Goal: Information Seeking & Learning: Check status

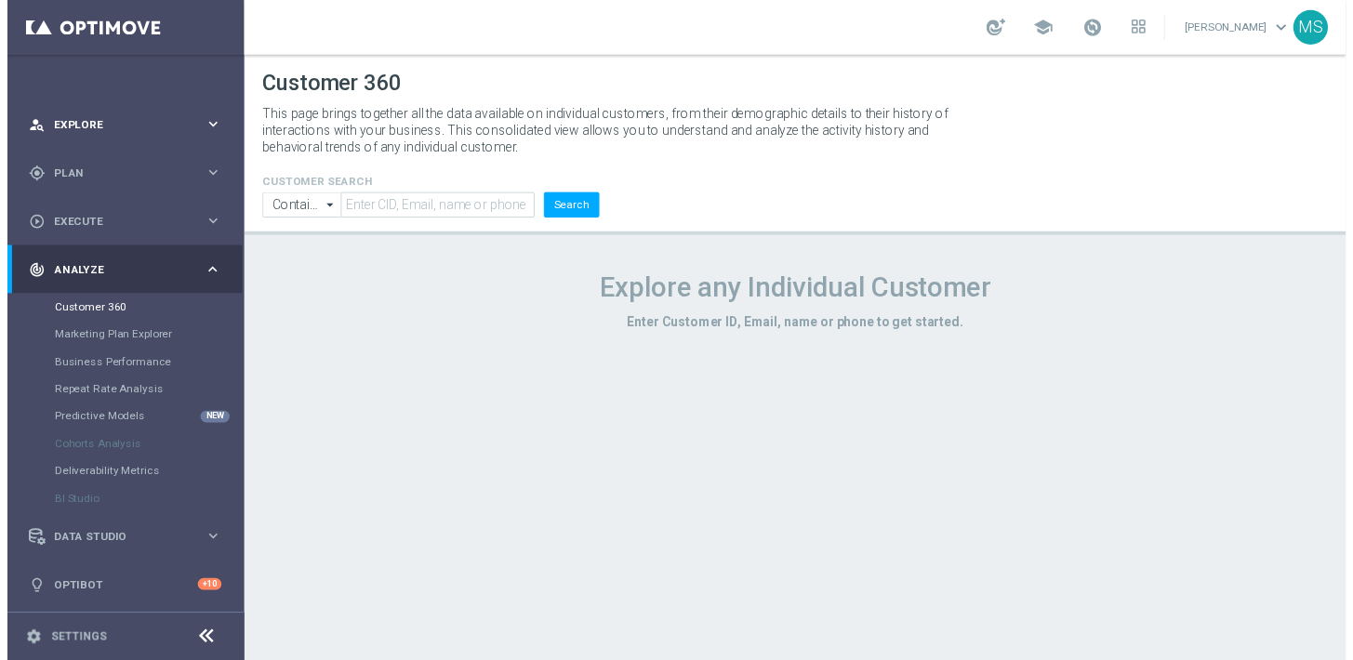
scroll to position [98, 0]
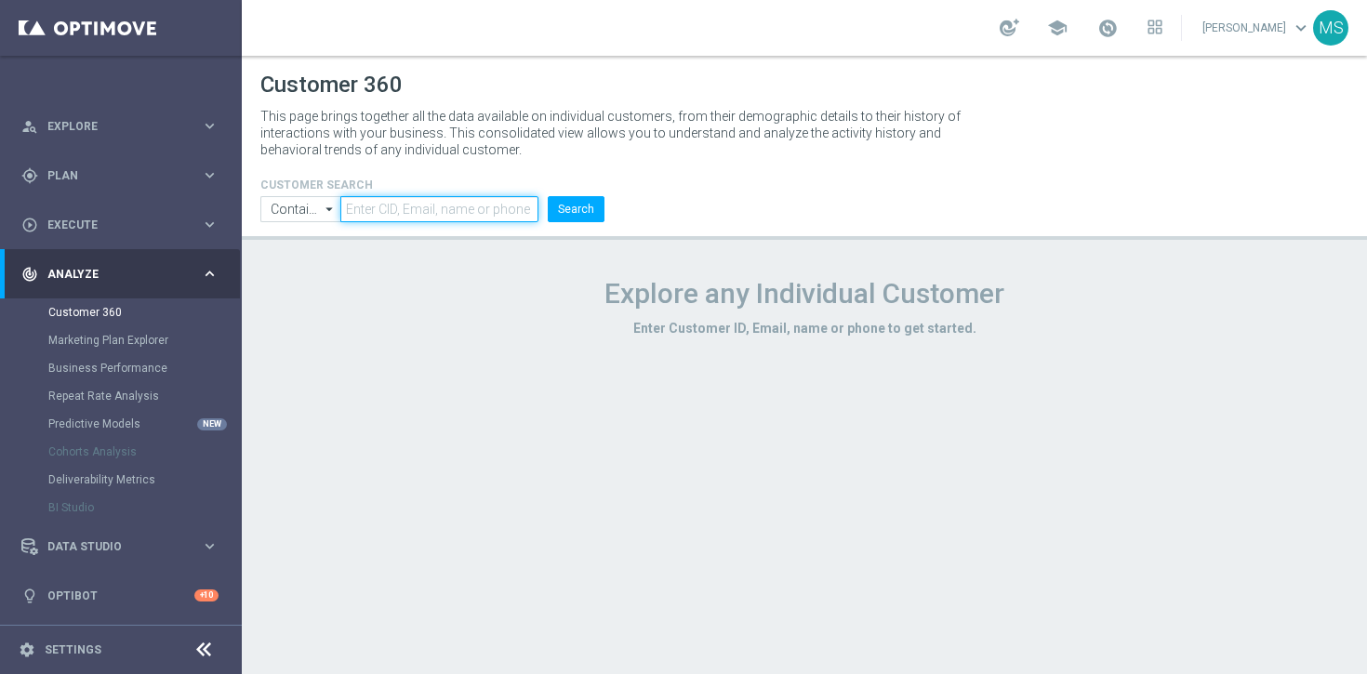
click at [462, 205] on input "text" at bounding box center [439, 209] width 198 height 26
paste input "1205921"
type input "1205921"
click at [588, 214] on button "Search" at bounding box center [576, 209] width 57 height 26
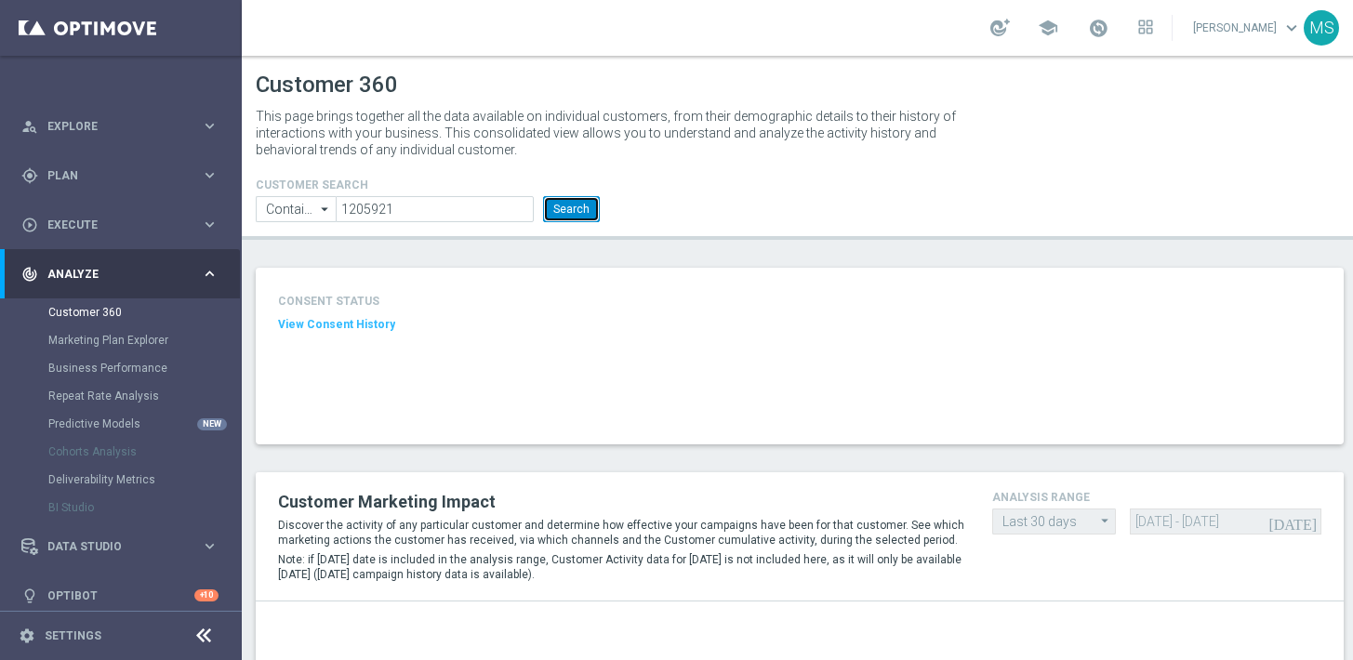
click at [566, 212] on button "Search" at bounding box center [571, 209] width 57 height 26
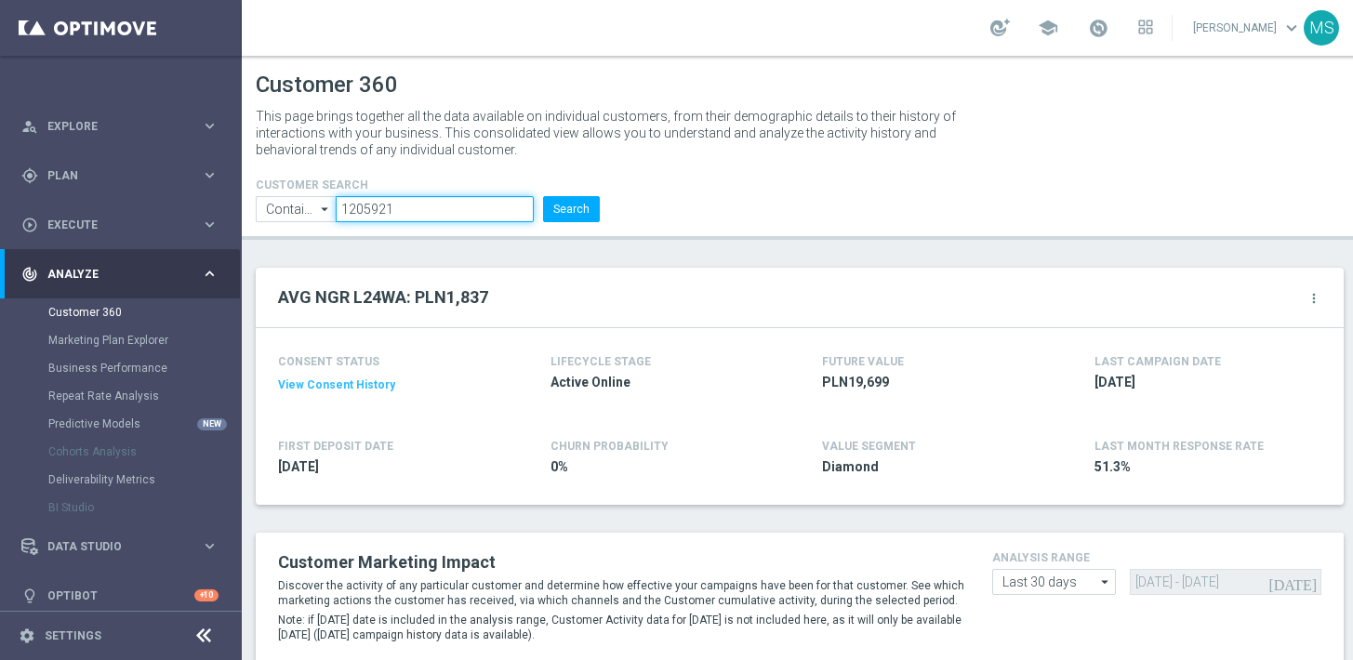
drag, startPoint x: 412, startPoint y: 204, endPoint x: 297, endPoint y: 202, distance: 115.3
click at [297, 202] on ul "Contains Contains arrow_drop_down Show Selected 0 of NaN Contains Equals" at bounding box center [427, 209] width 353 height 26
paste input "979285"
type input "979285"
click at [543, 196] on button "Search" at bounding box center [571, 209] width 57 height 26
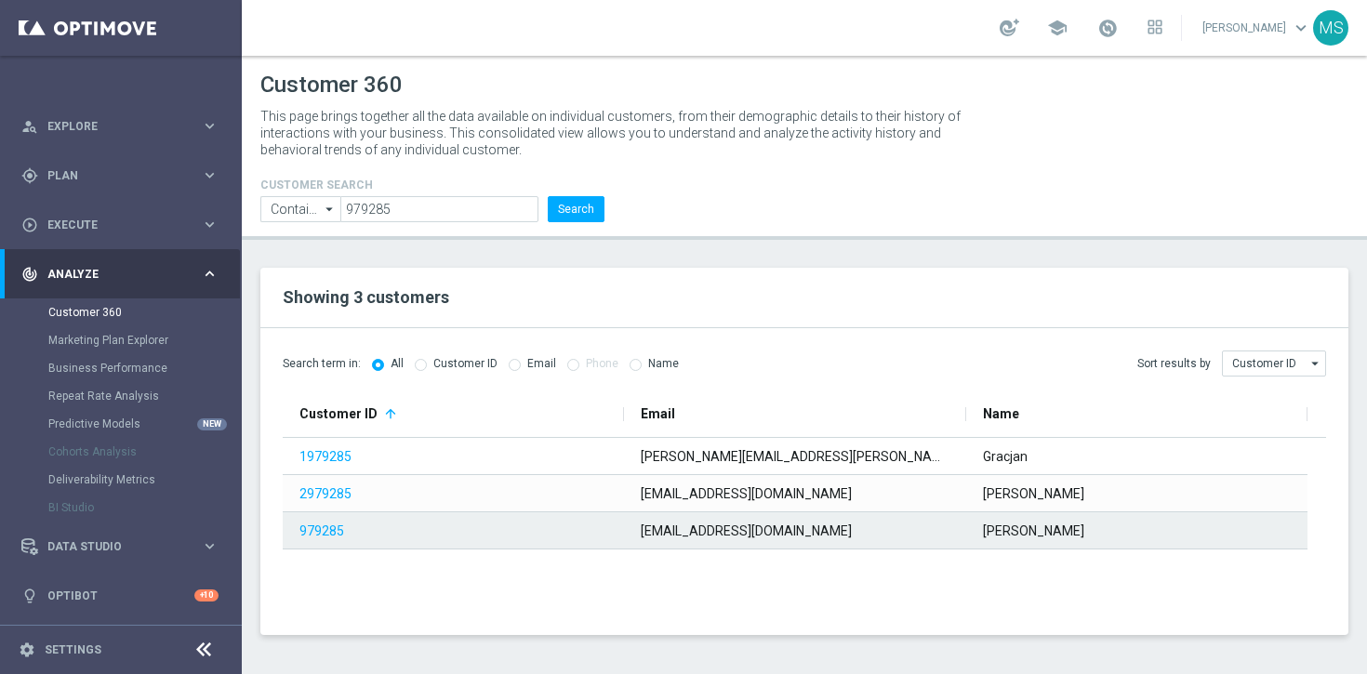
click at [558, 524] on span "979285" at bounding box center [451, 530] width 305 height 35
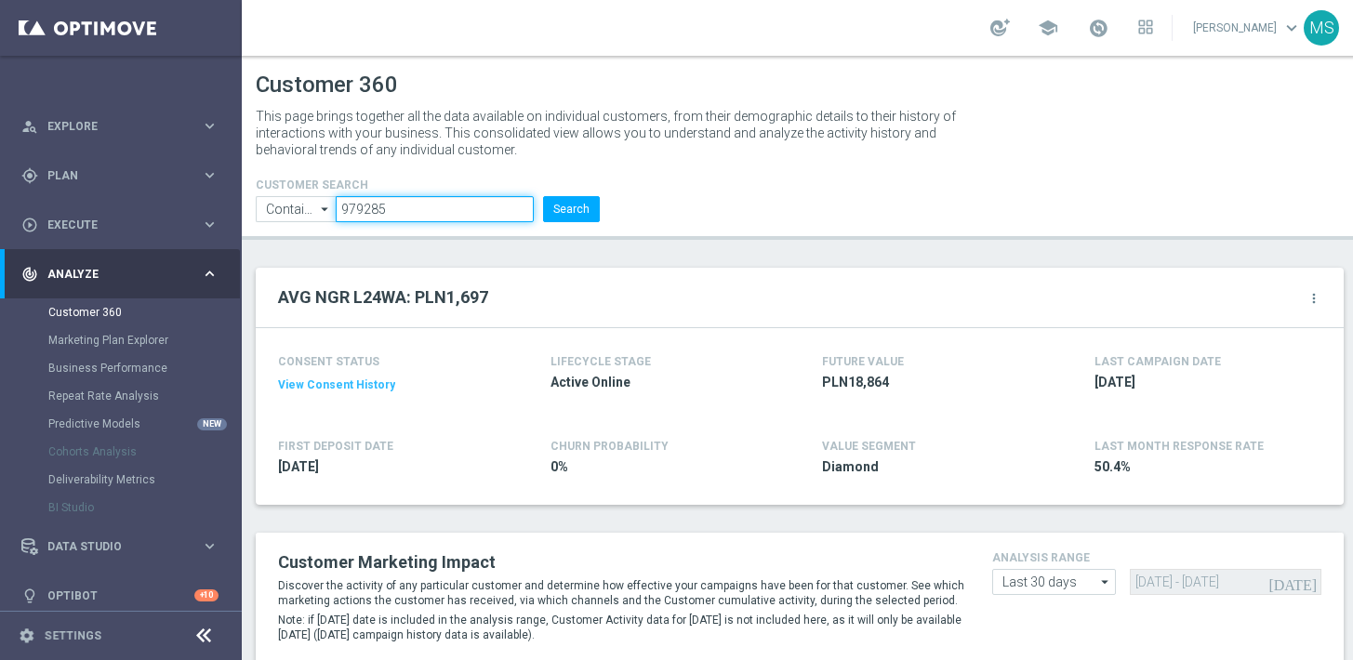
drag, startPoint x: 423, startPoint y: 208, endPoint x: 278, endPoint y: 214, distance: 145.1
click at [278, 214] on ul "Contains Contains arrow_drop_down Show Selected 0 of NaN Contains Equals" at bounding box center [427, 209] width 353 height 26
paste input "2063344"
type input "2063344"
click at [543, 196] on button "Search" at bounding box center [571, 209] width 57 height 26
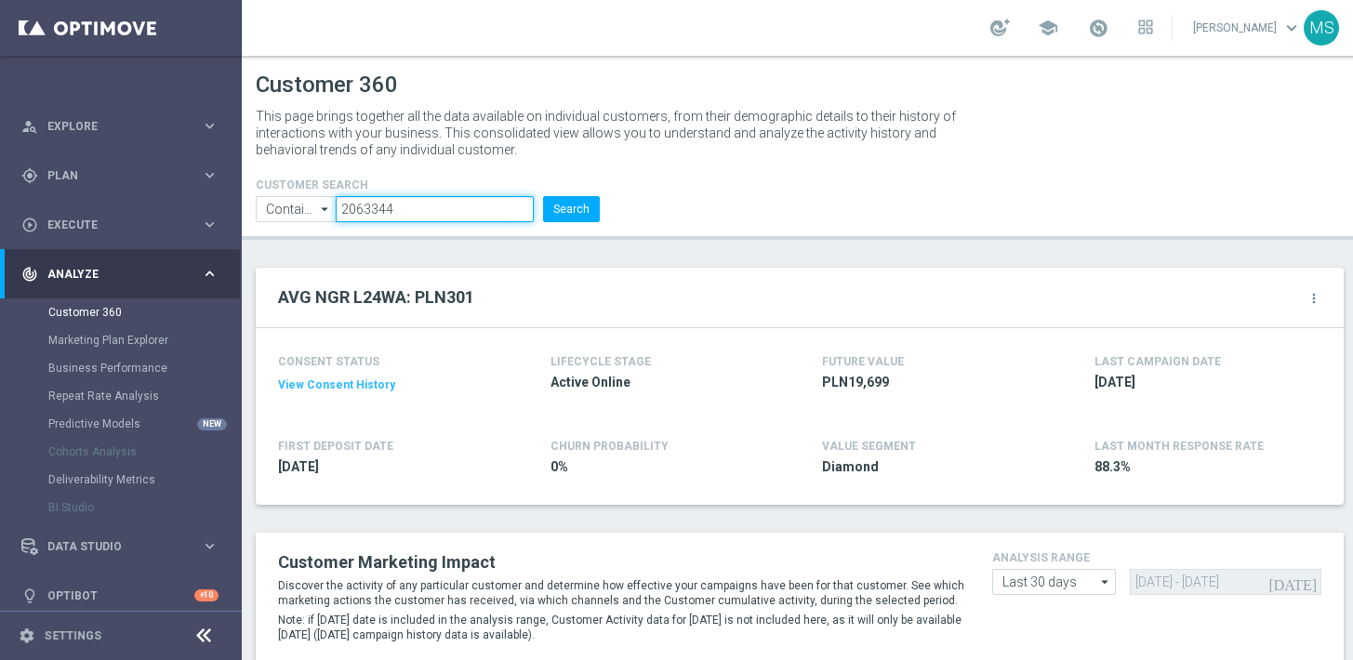
drag, startPoint x: 453, startPoint y: 210, endPoint x: 301, endPoint y: 206, distance: 151.6
click at [301, 206] on ul "Contains Contains arrow_drop_down Show Selected 0 of NaN Contains Equals" at bounding box center [427, 209] width 353 height 26
paste input "1446987"
type input "1446987"
click at [543, 196] on button "Search" at bounding box center [571, 209] width 57 height 26
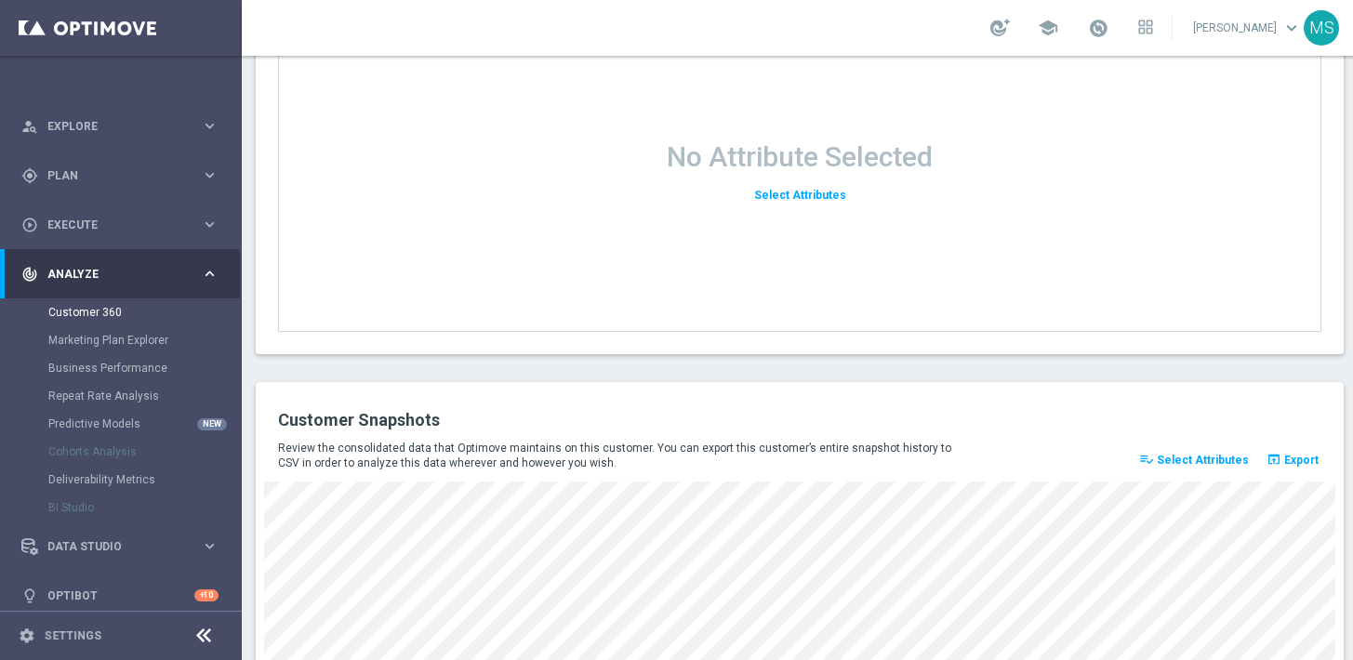
scroll to position [2556, 0]
